Goal: Find contact information: Find contact information

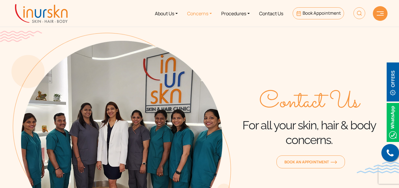
click at [210, 14] on link "Concerns" at bounding box center [199, 13] width 34 height 22
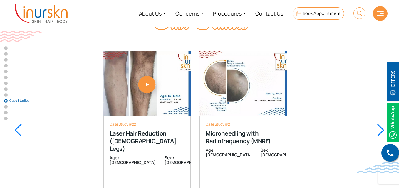
scroll to position [2599, 0]
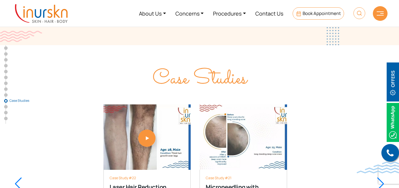
click at [17, 178] on div at bounding box center [18, 184] width 8 height 13
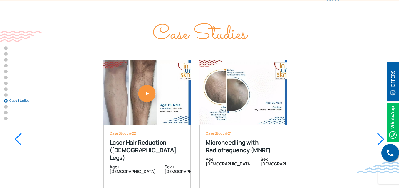
scroll to position [2658, 0]
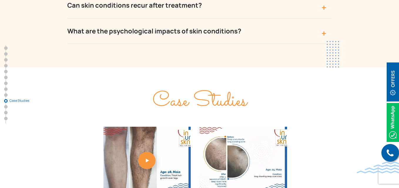
scroll to position [2587, 0]
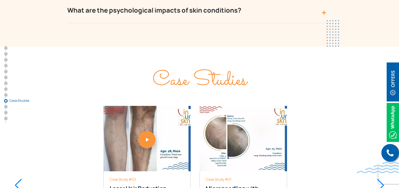
scroll to position [2587, 0]
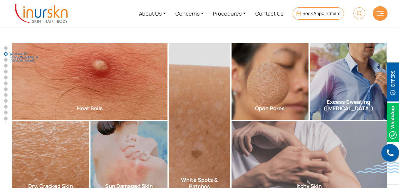
scroll to position [0, 0]
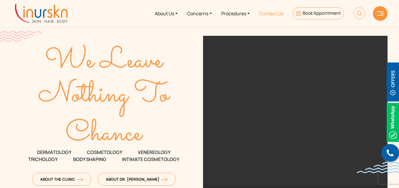
click at [267, 15] on link "Contact Us" at bounding box center [270, 13] width 33 height 22
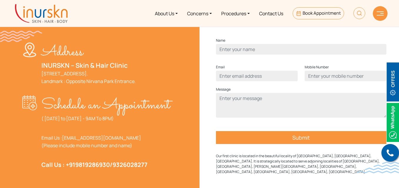
scroll to position [235, 0]
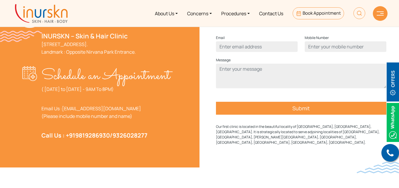
click at [305, 115] on input "Submit" at bounding box center [301, 108] width 170 height 13
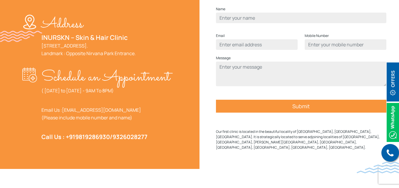
scroll to position [234, 0]
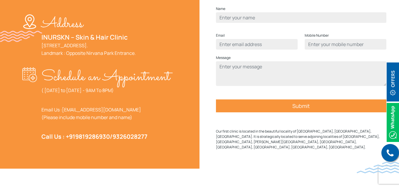
click at [277, 112] on input "Submit" at bounding box center [301, 106] width 170 height 13
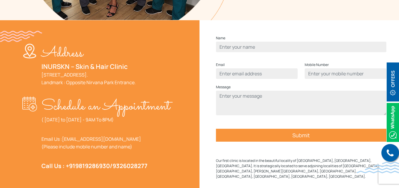
scroll to position [206, 0]
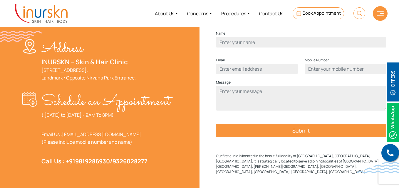
scroll to position [238, 0]
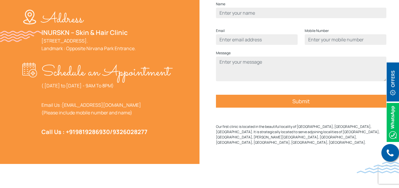
click at [142, 82] on p "Schedule an Appointment" at bounding box center [105, 72] width 129 height 19
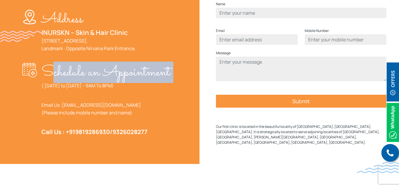
click at [142, 82] on p "Schedule an Appointment" at bounding box center [105, 72] width 129 height 19
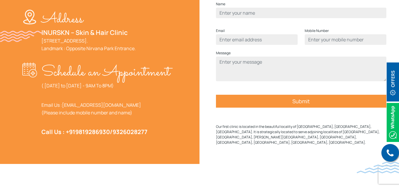
click at [151, 113] on div "Schedule an Appointment ( Monday to Saturday - 9AM To 8PM) Email Us : help@inur…" at bounding box center [105, 102] width 129 height 78
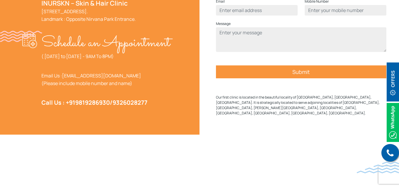
click at [224, 113] on p "Our first clinic is located in the beautiful locality of [GEOGRAPHIC_DATA], [GE…" at bounding box center [301, 105] width 170 height 21
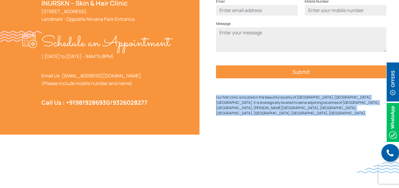
click at [224, 113] on p "Our first clinic is located in the beautiful locality of [GEOGRAPHIC_DATA], [GE…" at bounding box center [301, 105] width 170 height 21
click at [206, 116] on div "Name Email Mobile Number Message Submit Our first clinic is located in the beau…" at bounding box center [300, 45] width 203 height 167
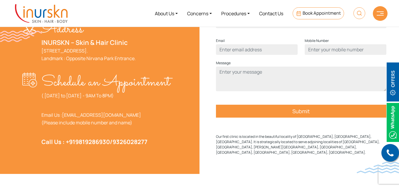
scroll to position [238, 0]
